Goal: Transaction & Acquisition: Purchase product/service

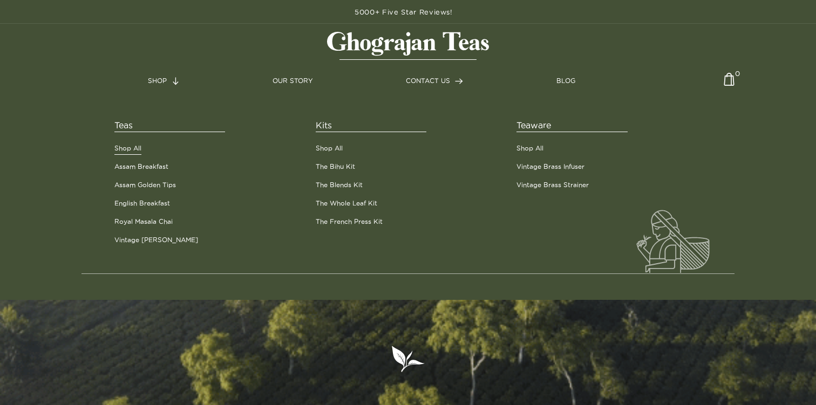
click at [125, 148] on link "Shop All" at bounding box center [127, 149] width 27 height 10
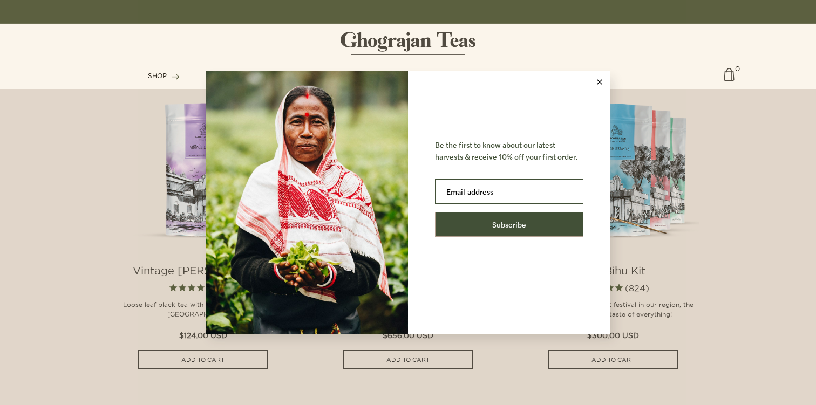
scroll to position [828, 0]
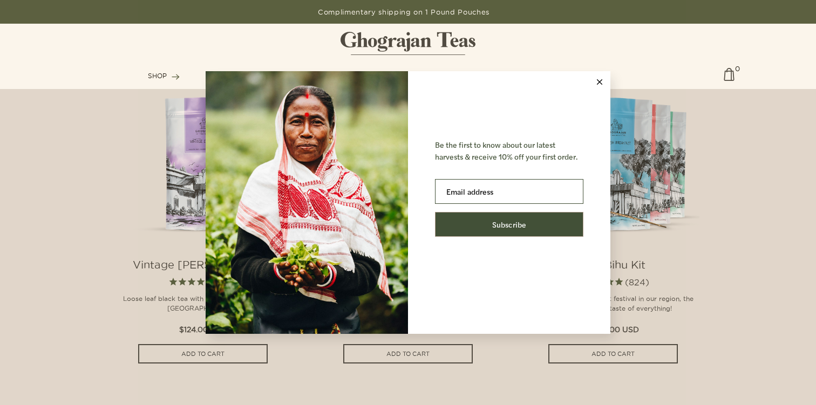
click at [600, 82] on icon at bounding box center [599, 81] width 5 height 5
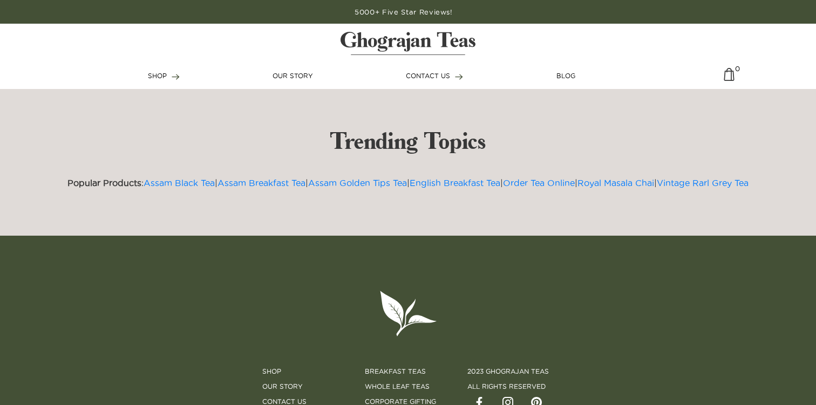
scroll to position [2596, 0]
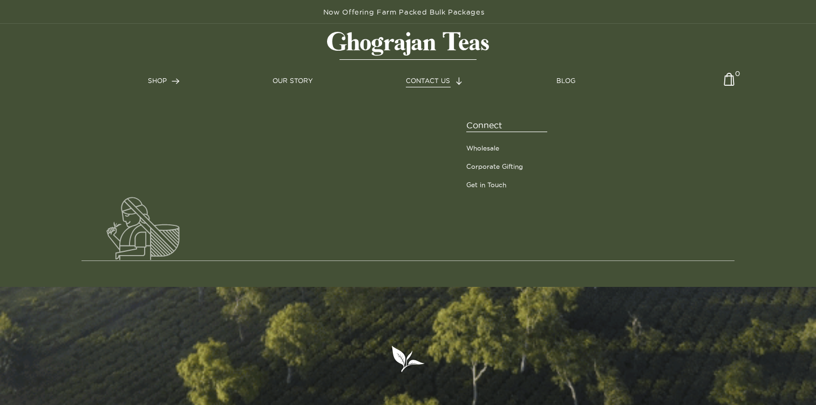
click at [427, 80] on span "CONTACT US" at bounding box center [428, 80] width 44 height 7
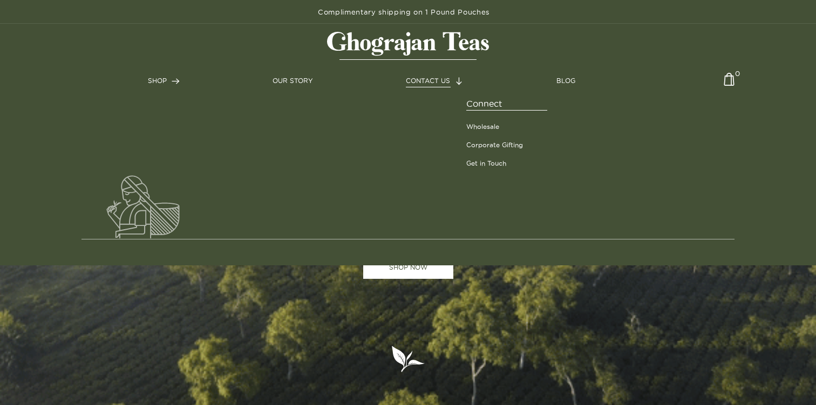
click at [441, 76] on link "CONTACT US" at bounding box center [434, 81] width 57 height 10
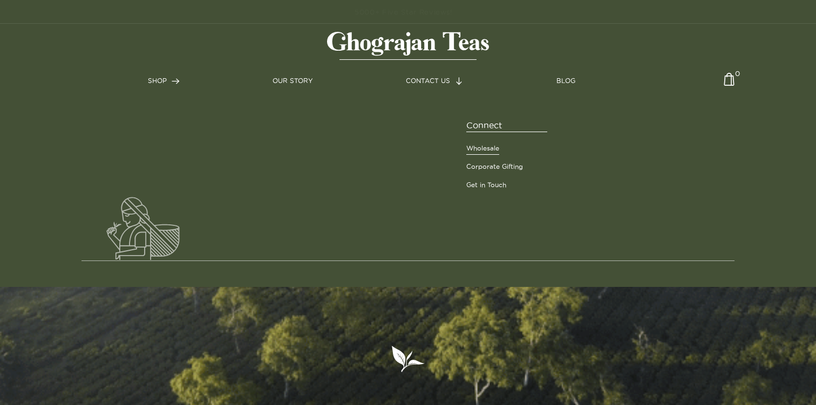
click at [485, 151] on link "Wholesale" at bounding box center [482, 149] width 33 height 10
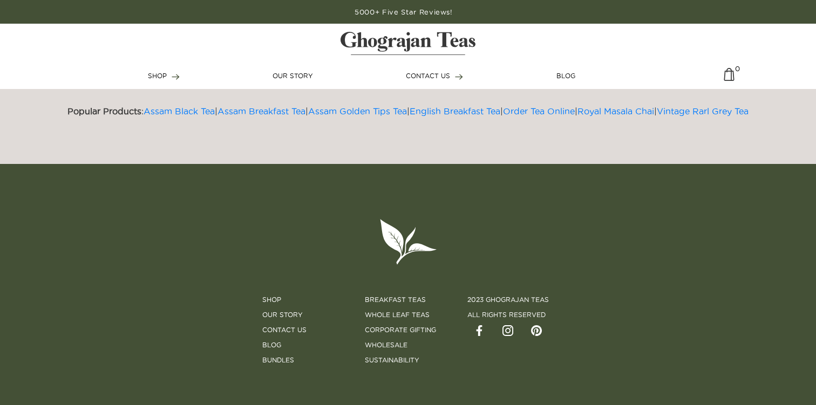
scroll to position [999, 0]
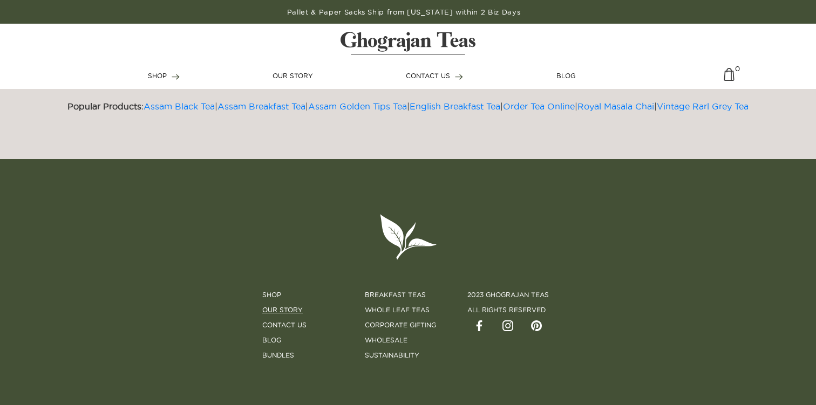
click at [289, 307] on link "Our Story" at bounding box center [282, 311] width 40 height 10
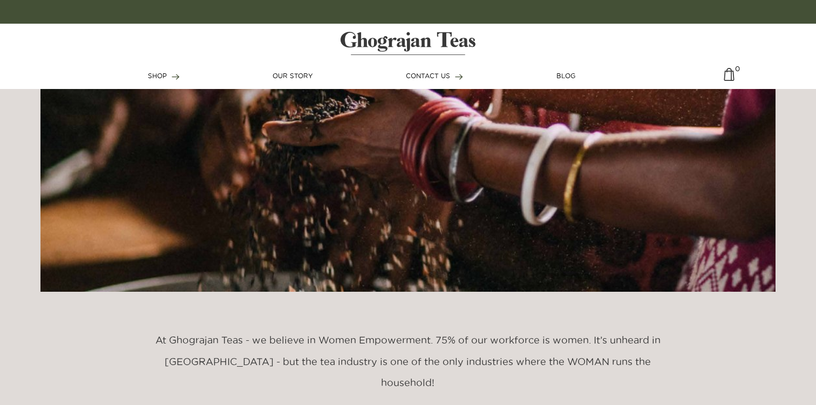
scroll to position [2817, 0]
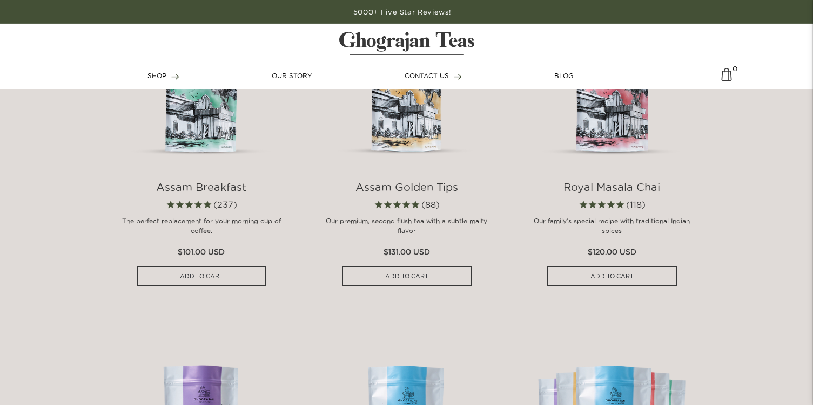
scroll to position [595, 0]
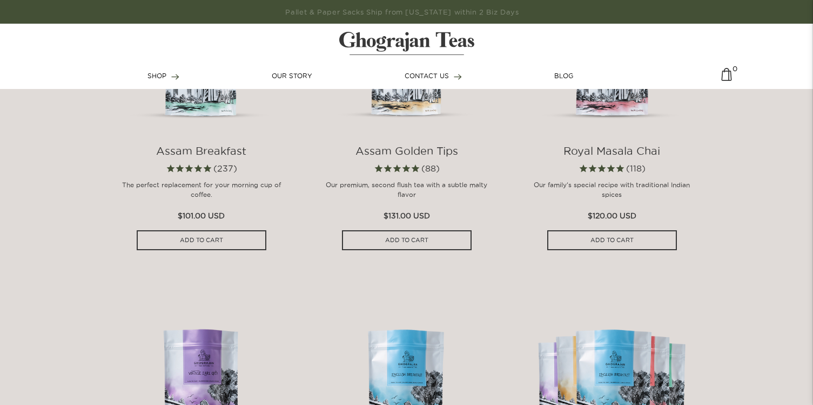
click at [214, 151] on h4 "Assam Breakfast" at bounding box center [201, 151] width 173 height 13
click at [209, 113] on img at bounding box center [201, 44] width 173 height 173
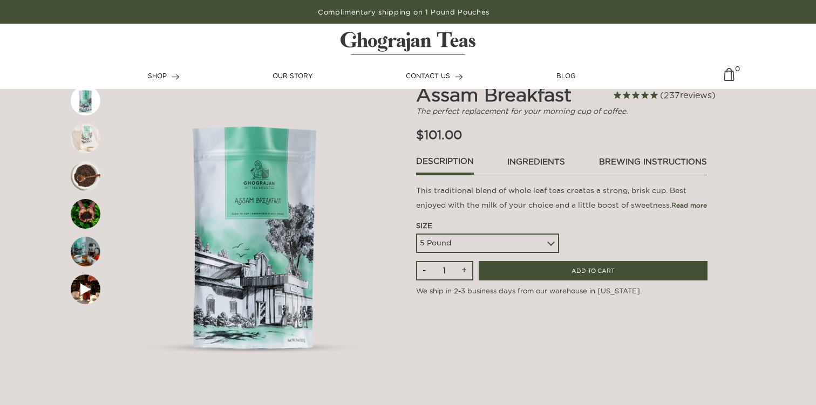
scroll to position [57, 0]
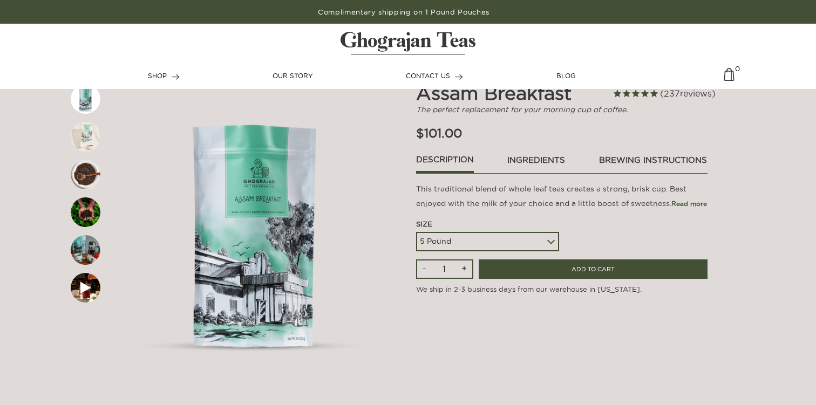
click at [442, 241] on select "5 Pound 10 Pound Paper Sack (68 lbs) Pallet - 20 Paper Sacks - 1364 lbs" at bounding box center [487, 241] width 143 height 19
click at [90, 144] on img at bounding box center [86, 137] width 30 height 30
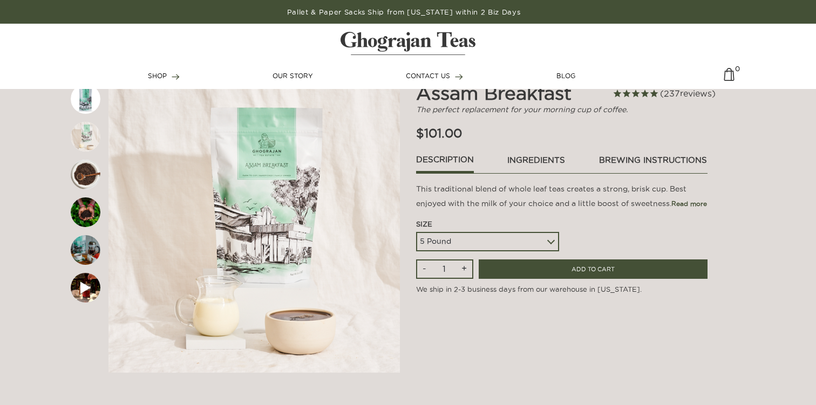
click at [89, 168] on img at bounding box center [86, 175] width 30 height 30
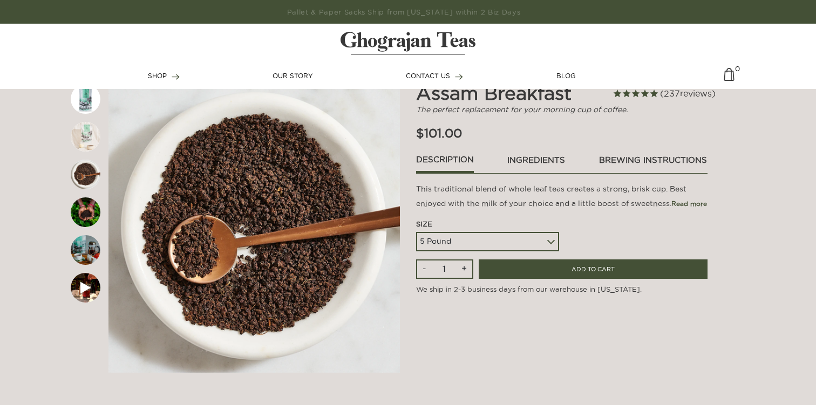
click at [527, 158] on link "ingredients" at bounding box center [536, 163] width 59 height 18
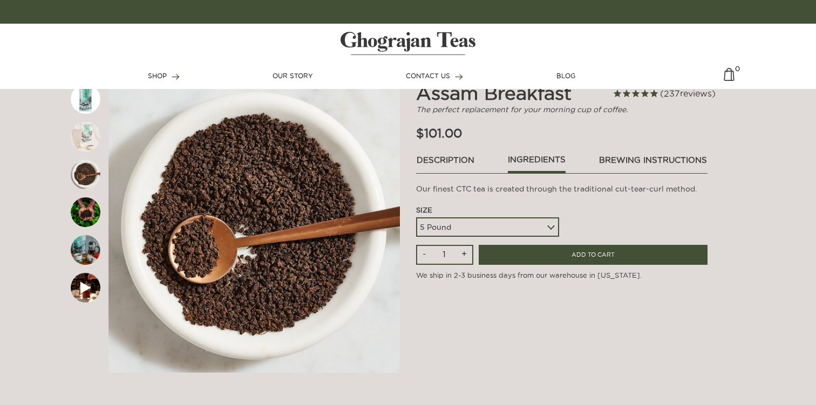
click at [449, 163] on link "Description" at bounding box center [445, 163] width 59 height 18
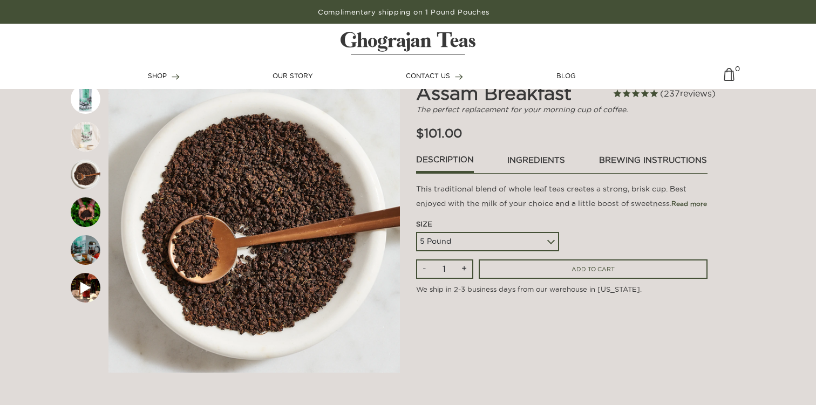
click at [530, 262] on input "ADD TO CART" at bounding box center [593, 270] width 229 height 20
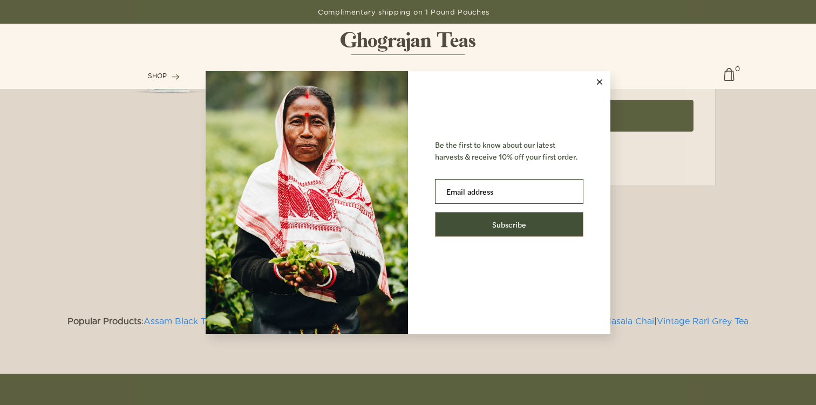
scroll to position [208, 0]
click at [598, 82] on icon at bounding box center [599, 81] width 5 height 5
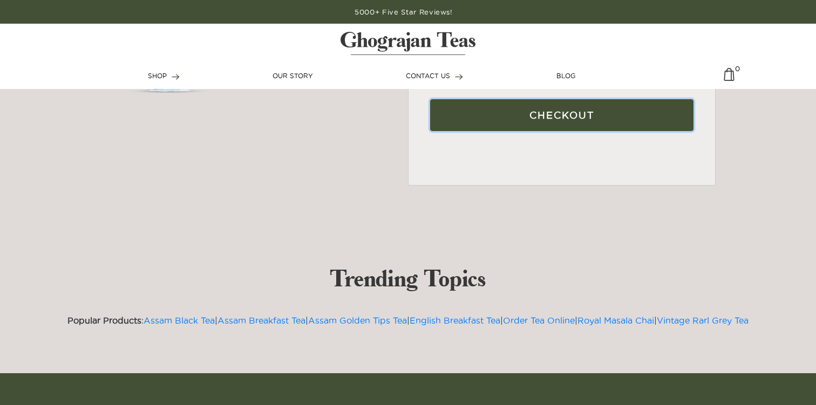
click at [576, 113] on input "Checkout" at bounding box center [561, 115] width 263 height 32
click at [476, 121] on input "Checkout" at bounding box center [561, 115] width 263 height 32
